Goal: Navigation & Orientation: Find specific page/section

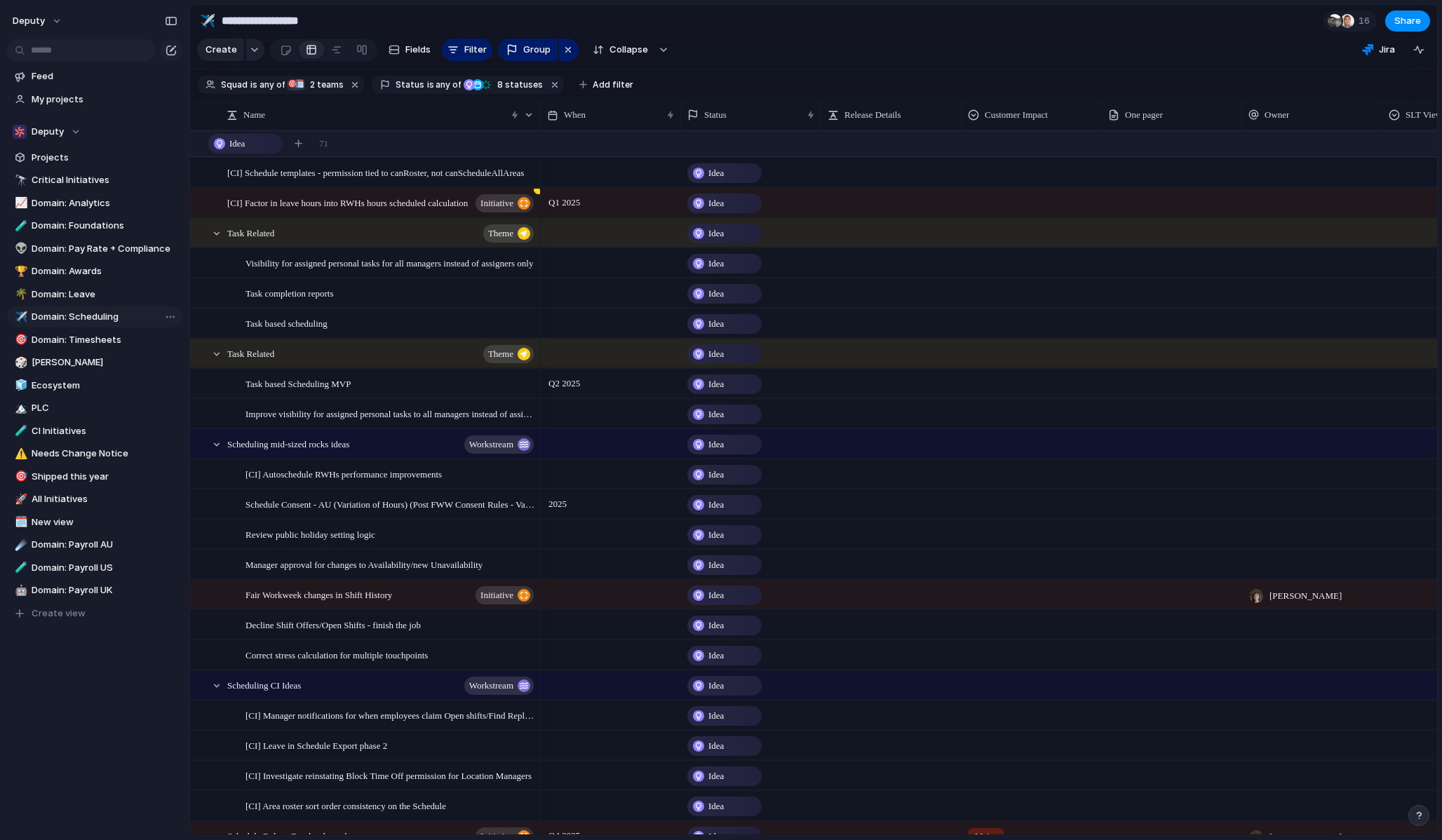
click at [82, 314] on span "Domain: Scheduling" at bounding box center [104, 316] width 146 height 14
click at [333, 55] on div at bounding box center [336, 50] width 11 height 23
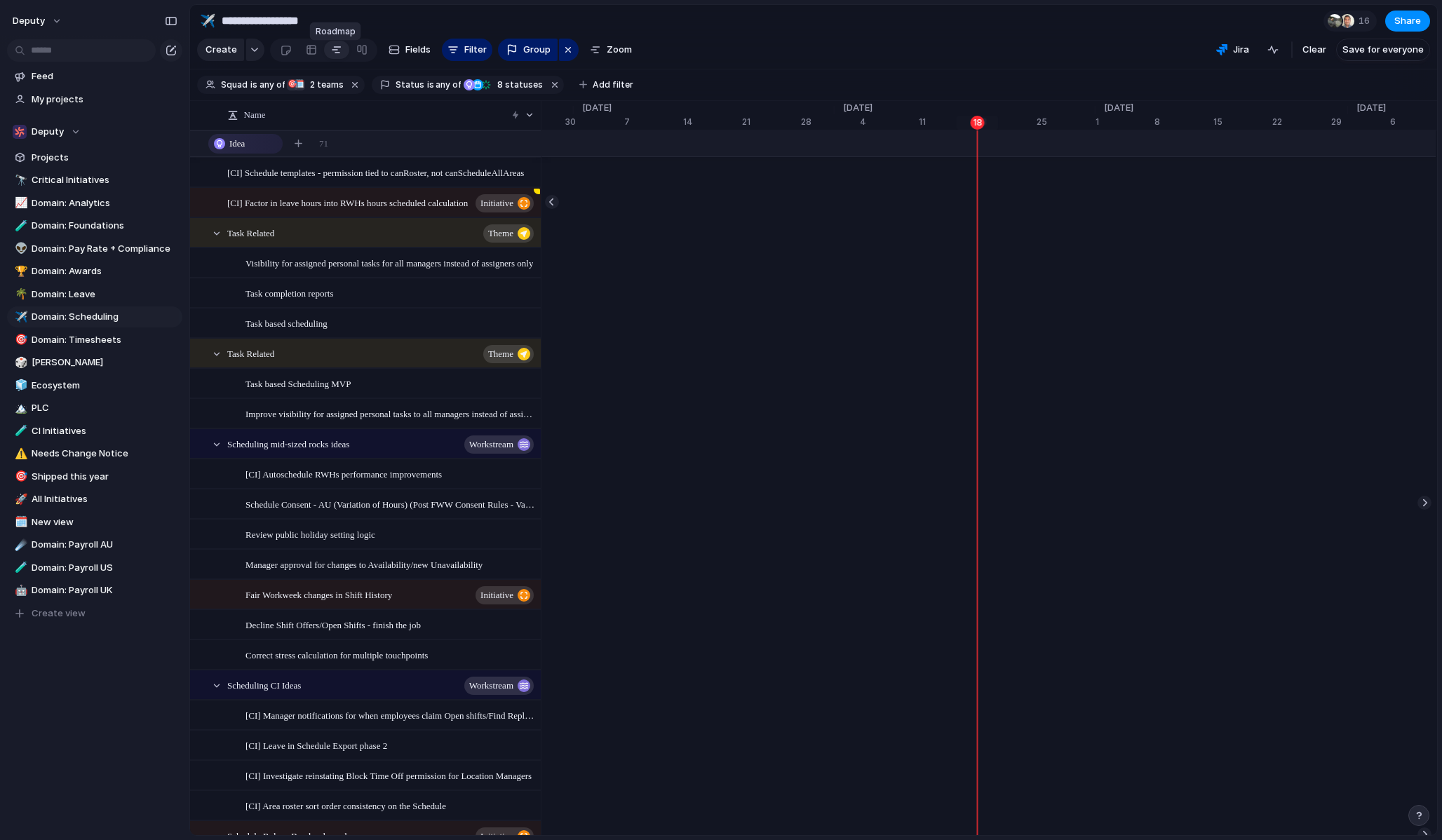
scroll to position [0, 8929]
click at [308, 55] on div at bounding box center [311, 50] width 11 height 23
